Goal: Information Seeking & Learning: Learn about a topic

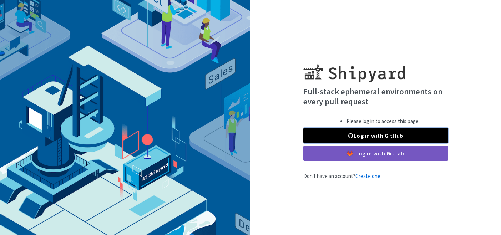
click at [379, 136] on link "Log in with GitHub" at bounding box center [376, 135] width 145 height 15
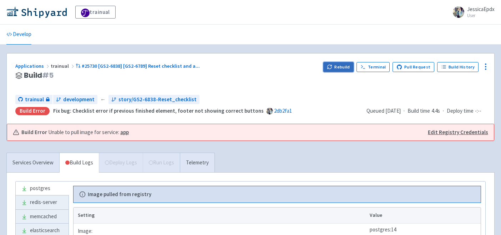
click at [339, 65] on button "Rebuild" at bounding box center [339, 67] width 31 height 10
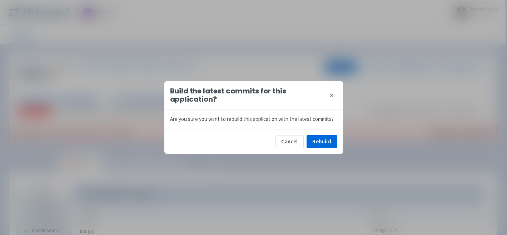
click at [328, 132] on div "Cancel Rebuild" at bounding box center [253, 141] width 179 height 25
click at [327, 137] on button "Rebuild" at bounding box center [321, 141] width 31 height 13
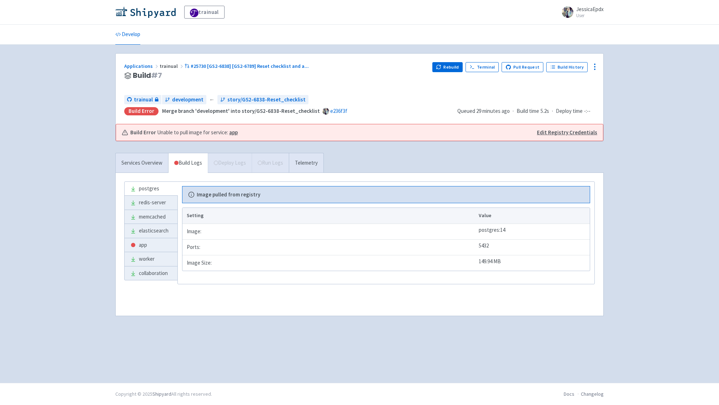
click at [267, 131] on div "Build Error Unable to pull image for service: app" at bounding box center [326, 133] width 408 height 8
click at [146, 241] on link "app" at bounding box center [151, 245] width 53 height 14
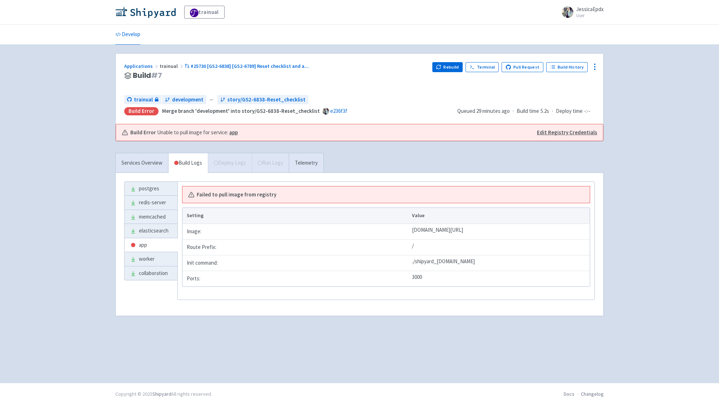
click at [239, 191] on b "Failed to pull image from registry" at bounding box center [237, 195] width 80 height 8
click at [224, 162] on div "Services Overview Build Logs Deploy Logs Run Logs Telemetry" at bounding box center [219, 163] width 209 height 20
click at [202, 129] on span "Unable to pull image for service: app" at bounding box center [197, 133] width 81 height 8
click at [235, 134] on strong "app" at bounding box center [233, 132] width 9 height 7
click at [85, 189] on div "trainual JessicaEpdx User Profile Sign out Develop #" at bounding box center [359, 191] width 719 height 383
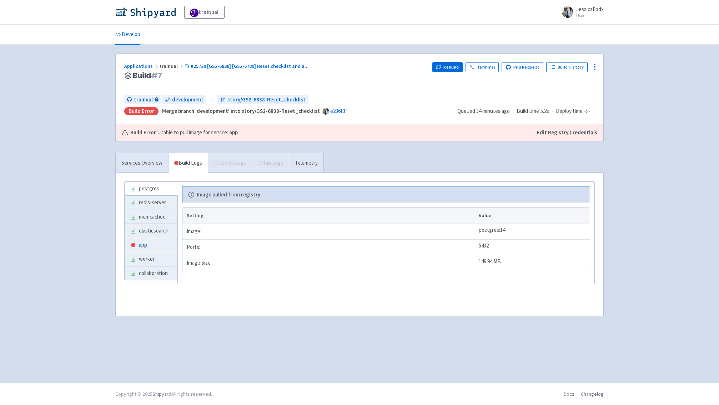
click at [155, 243] on link "app" at bounding box center [151, 245] width 53 height 14
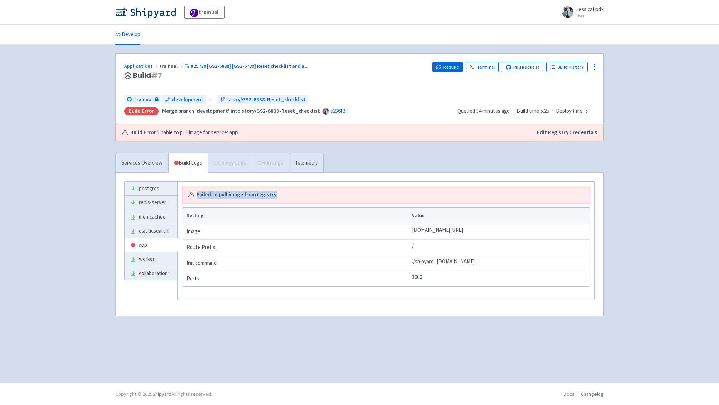
drag, startPoint x: 299, startPoint y: 195, endPoint x: 197, endPoint y: 194, distance: 101.8
click at [197, 194] on div "Failed to pull image from registry" at bounding box center [386, 195] width 396 height 8
copy span "Failed to pull image from registry"
click at [132, 160] on link "Services Overview" at bounding box center [142, 163] width 52 height 20
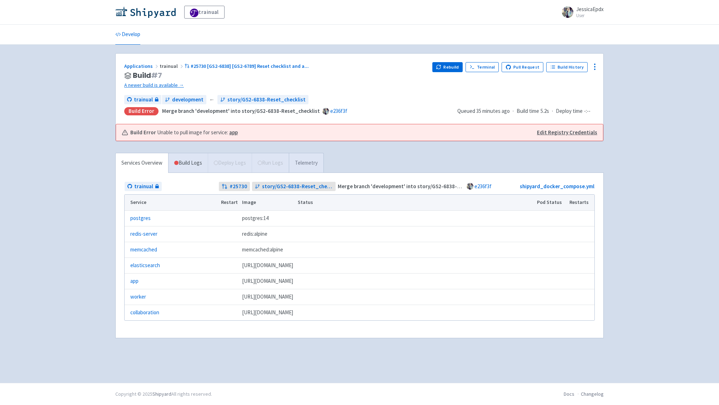
click at [307, 165] on link "Telemetry" at bounding box center [306, 163] width 35 height 20
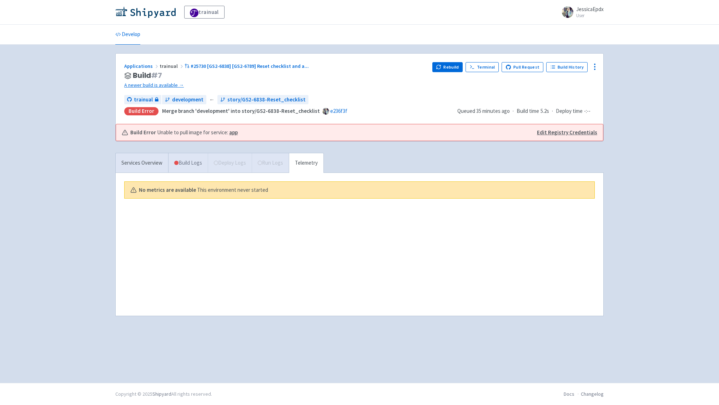
click at [185, 164] on link "Build Logs" at bounding box center [188, 163] width 39 height 20
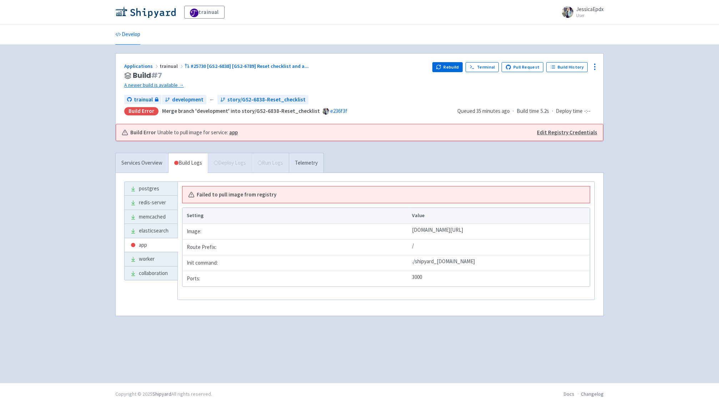
click at [564, 131] on link "Edit Registry Credentials" at bounding box center [567, 133] width 60 height 8
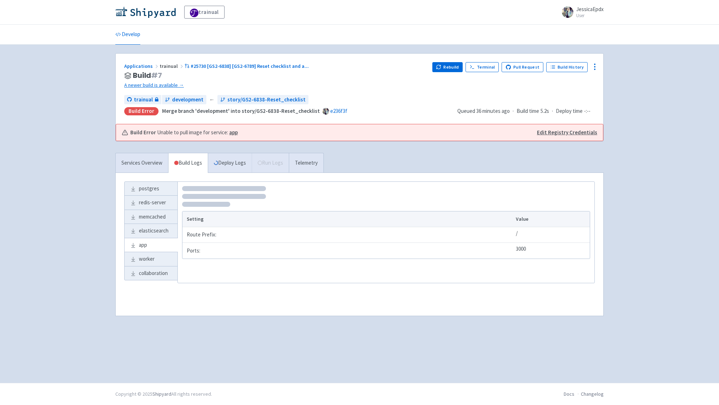
click at [44, 79] on div "trainual JessicaEpdx User Profile Sign out Develop #" at bounding box center [359, 191] width 719 height 383
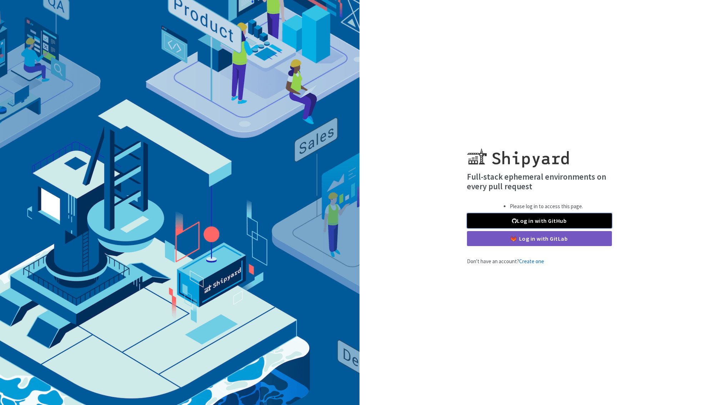
click at [502, 220] on link "Log in with GitHub" at bounding box center [539, 220] width 145 height 15
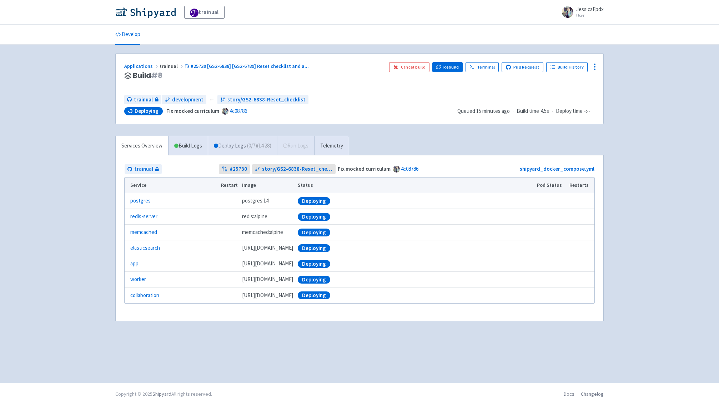
click at [234, 151] on link "Deploy Logs ( 0 / 7 ) (14:28)" at bounding box center [242, 146] width 69 height 20
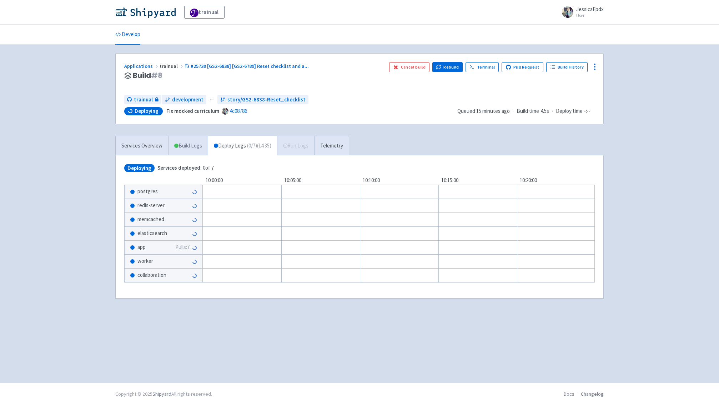
click at [181, 141] on link "Build Logs" at bounding box center [188, 146] width 39 height 20
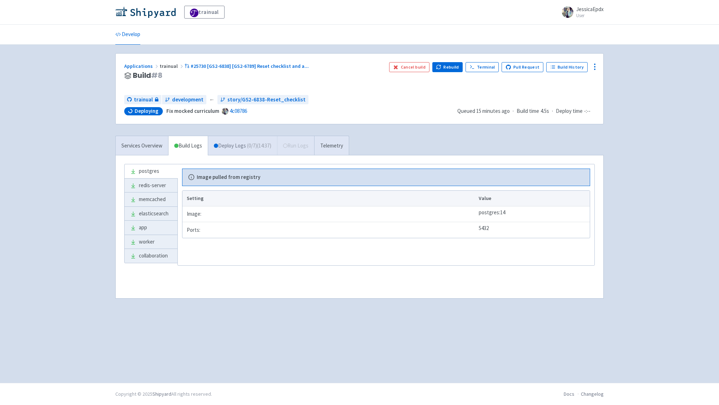
click at [222, 147] on link "Deploy Logs ( 0 / 7 ) (14:37)" at bounding box center [242, 146] width 69 height 20
